Goal: Task Accomplishment & Management: Use online tool/utility

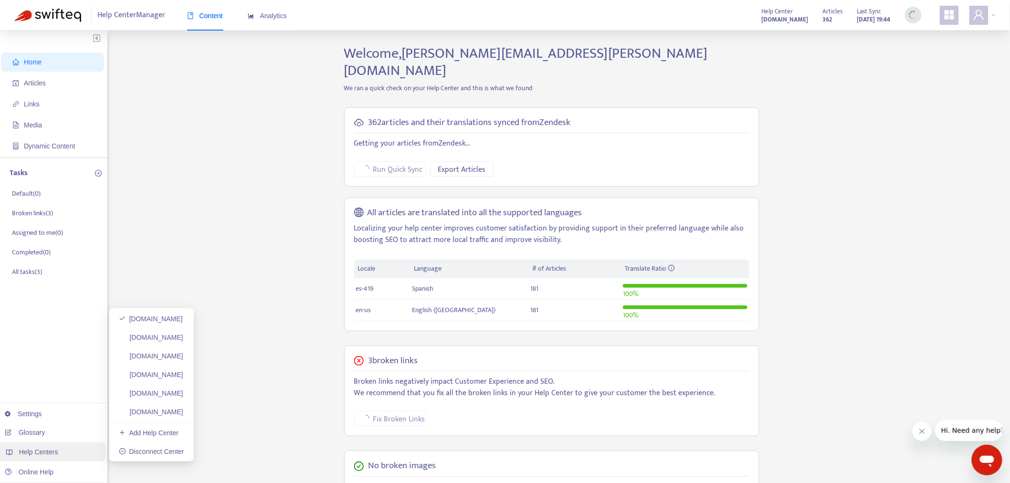
click at [43, 451] on span "Help Centers" at bounding box center [38, 452] width 39 height 8
click at [52, 83] on span "Articles" at bounding box center [54, 82] width 84 height 19
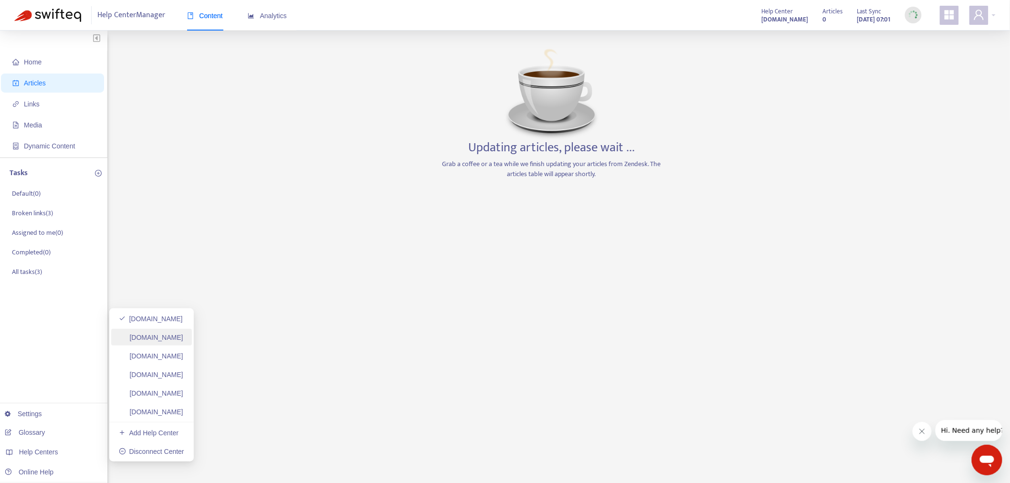
click at [183, 335] on link "[DOMAIN_NAME]" at bounding box center [151, 337] width 64 height 8
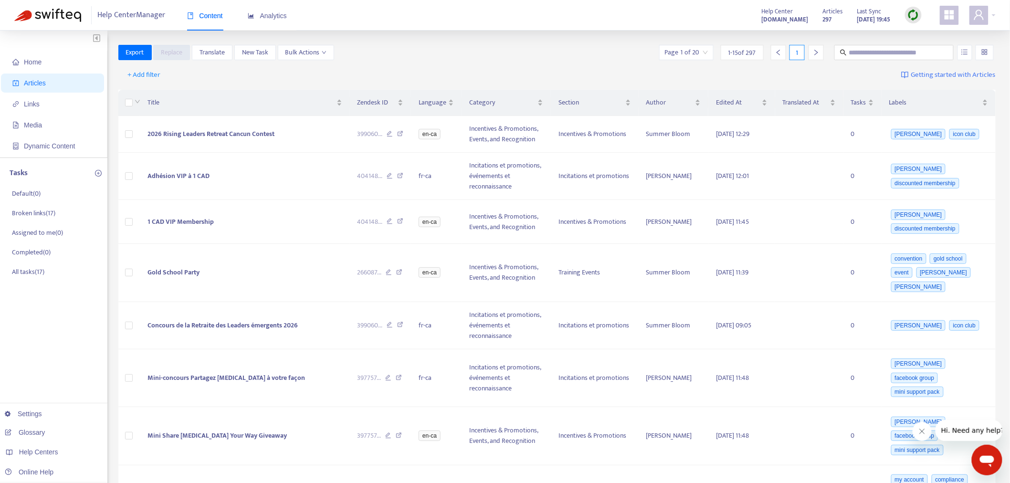
click at [915, 13] on img at bounding box center [913, 15] width 12 height 12
click at [926, 50] on link "Full Sync" at bounding box center [930, 49] width 34 height 11
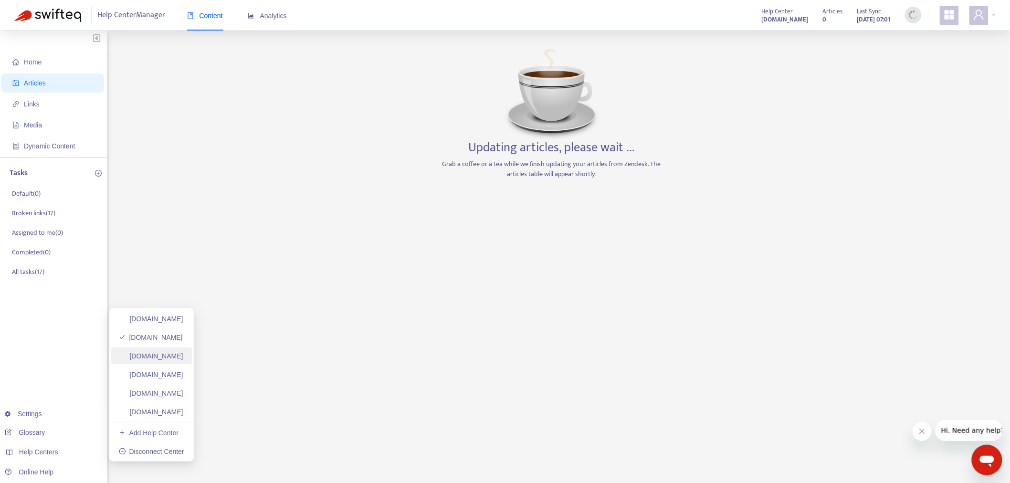
click at [183, 356] on link "[DOMAIN_NAME]" at bounding box center [151, 356] width 64 height 8
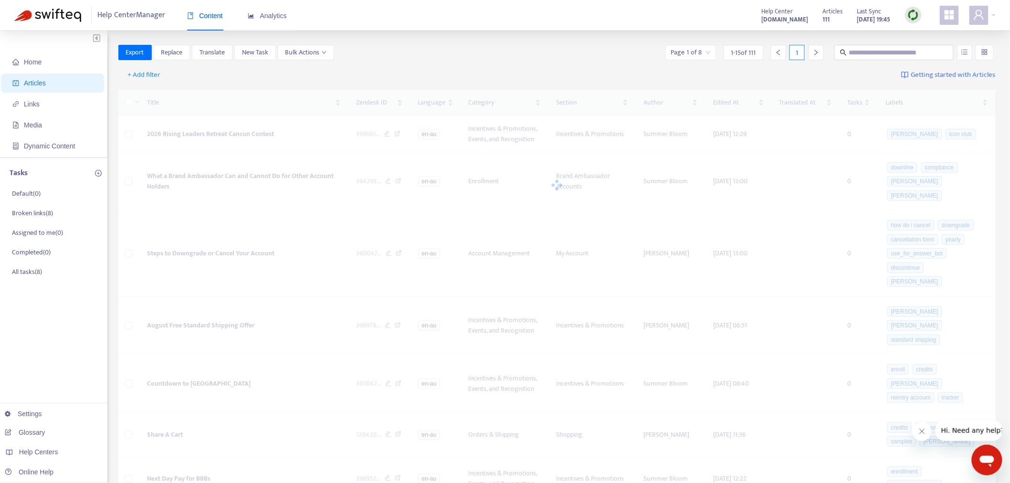
click at [917, 17] on img at bounding box center [913, 15] width 12 height 12
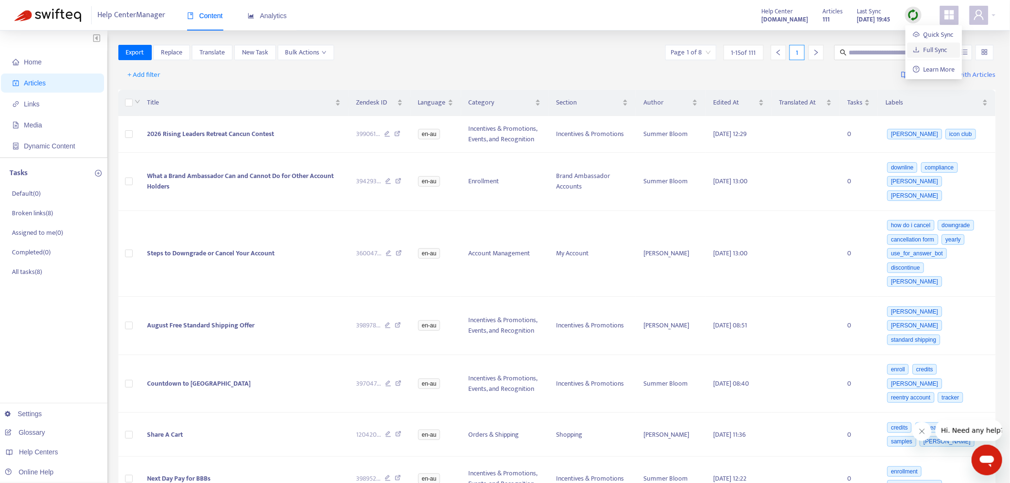
drag, startPoint x: 927, startPoint y: 47, endPoint x: 829, endPoint y: 54, distance: 97.6
click at [927, 47] on link "Full Sync" at bounding box center [930, 49] width 34 height 11
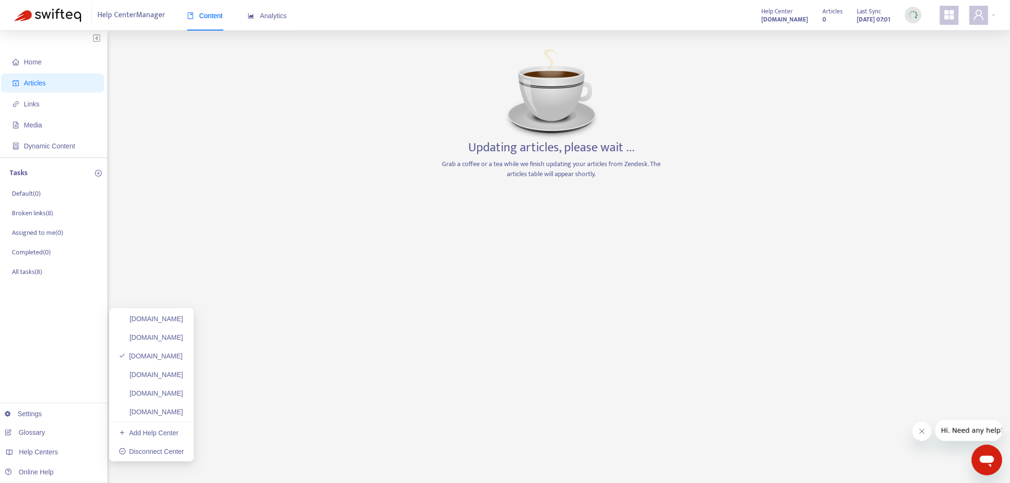
drag, startPoint x: 218, startPoint y: 371, endPoint x: 810, endPoint y: 18, distance: 689.3
click at [183, 371] on link "[DOMAIN_NAME]" at bounding box center [151, 375] width 64 height 8
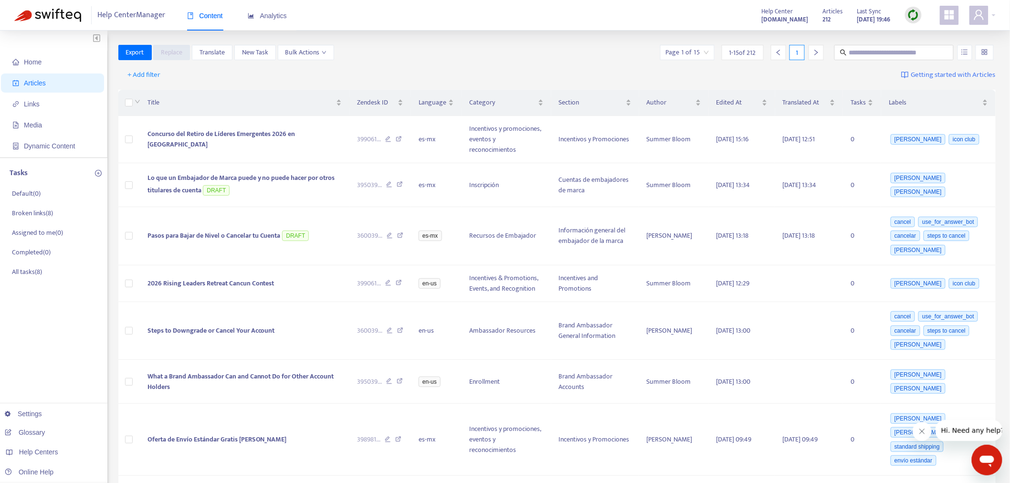
click at [914, 18] on img at bounding box center [913, 15] width 12 height 12
drag, startPoint x: 929, startPoint y: 45, endPoint x: 866, endPoint y: 50, distance: 62.7
click at [929, 45] on link "Full Sync" at bounding box center [930, 49] width 34 height 11
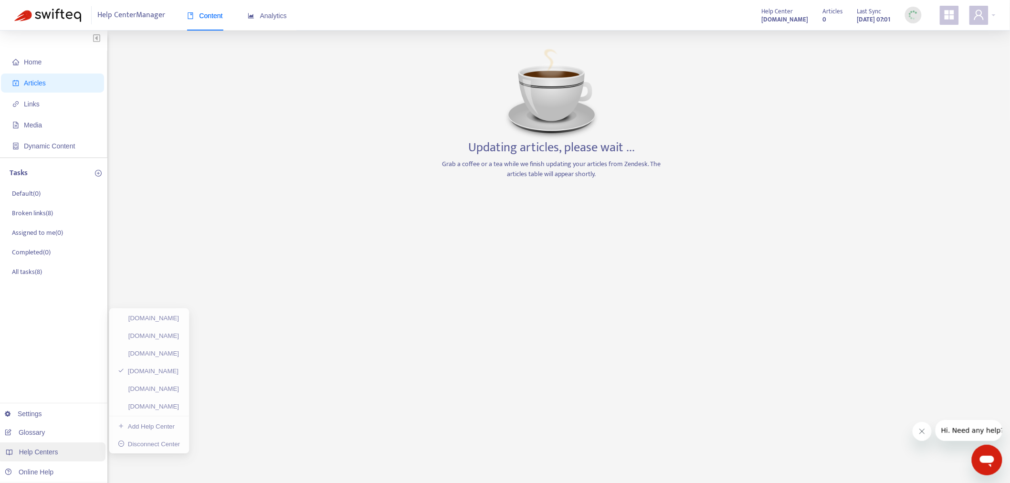
click at [56, 447] on div "Help Centers" at bounding box center [51, 451] width 108 height 19
click at [183, 378] on link "[DOMAIN_NAME]" at bounding box center [151, 375] width 64 height 8
click at [183, 393] on link "[DOMAIN_NAME]" at bounding box center [151, 393] width 64 height 8
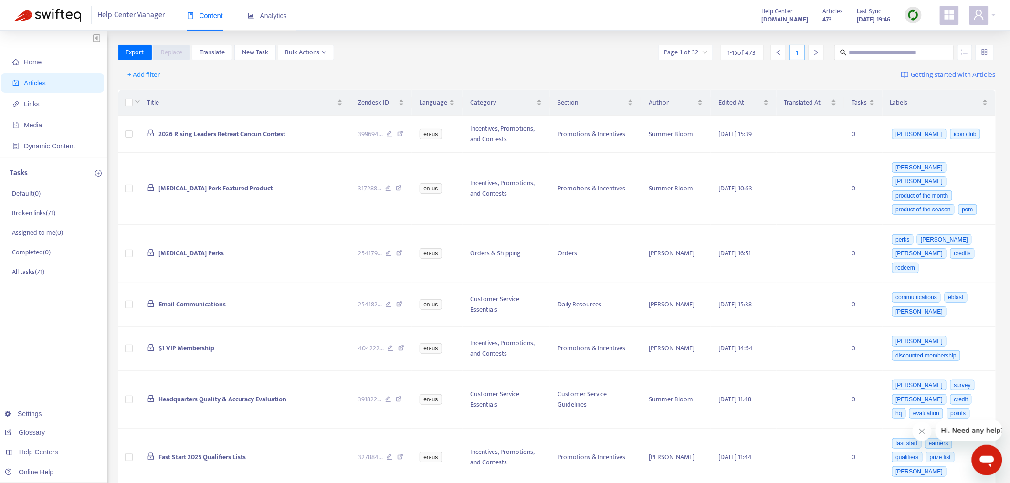
click at [913, 10] on img at bounding box center [913, 15] width 12 height 12
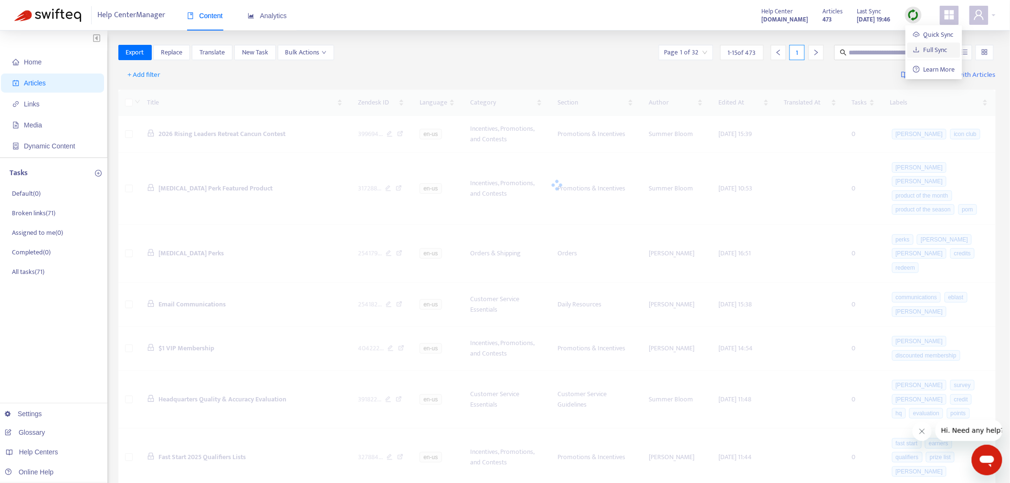
click at [927, 48] on link "Full Sync" at bounding box center [930, 49] width 34 height 11
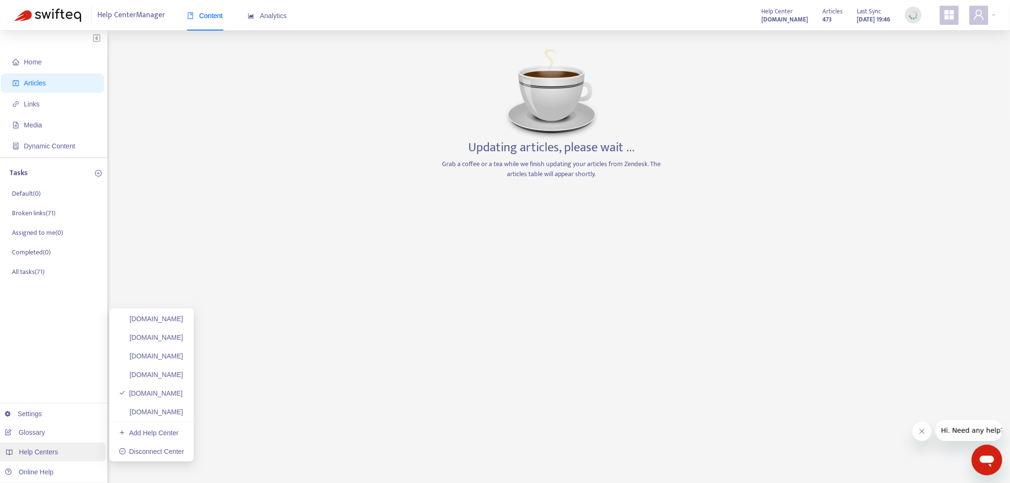
drag, startPoint x: 62, startPoint y: 448, endPoint x: 75, endPoint y: 450, distance: 13.0
click at [62, 449] on div "Help Centers" at bounding box center [51, 451] width 108 height 19
click at [183, 409] on link "[DOMAIN_NAME]" at bounding box center [151, 412] width 64 height 8
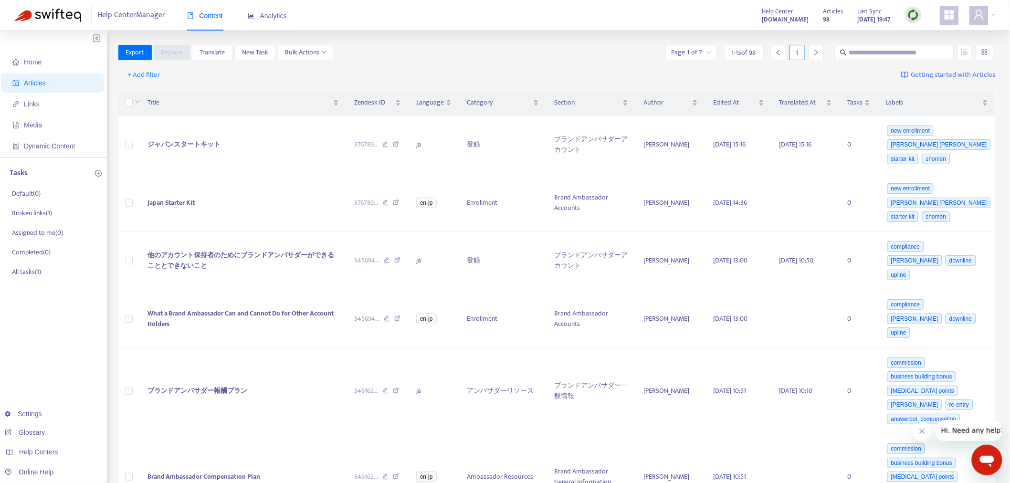
click at [912, 16] on img at bounding box center [913, 15] width 12 height 12
click at [918, 48] on link "Full Sync" at bounding box center [930, 49] width 34 height 11
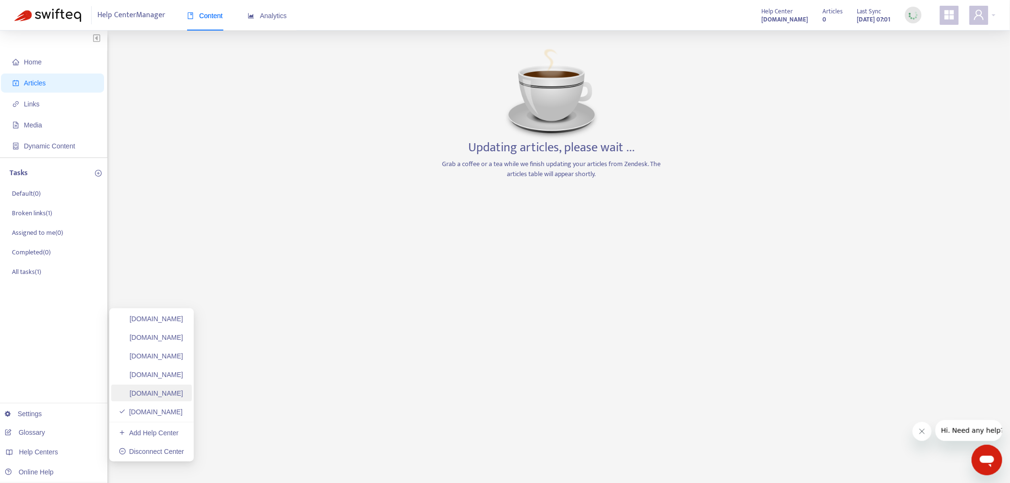
click at [183, 390] on link "[DOMAIN_NAME]" at bounding box center [151, 393] width 64 height 8
